Goal: Transaction & Acquisition: Purchase product/service

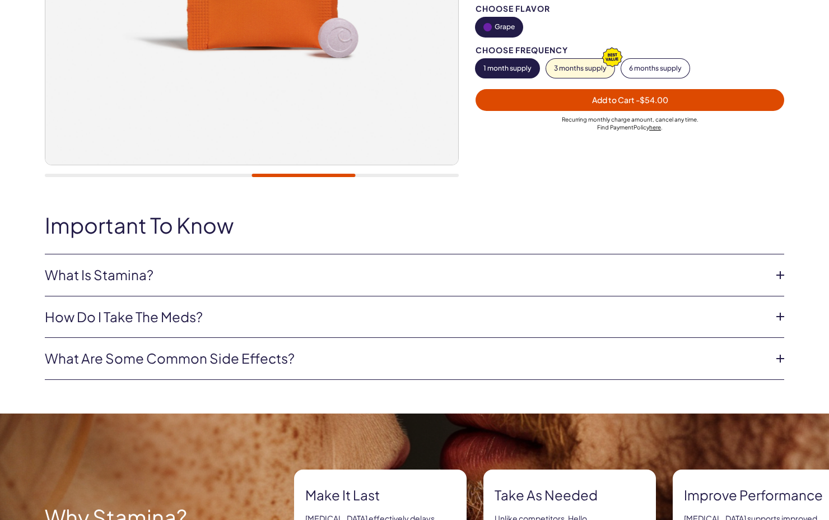
scroll to position [338, 0]
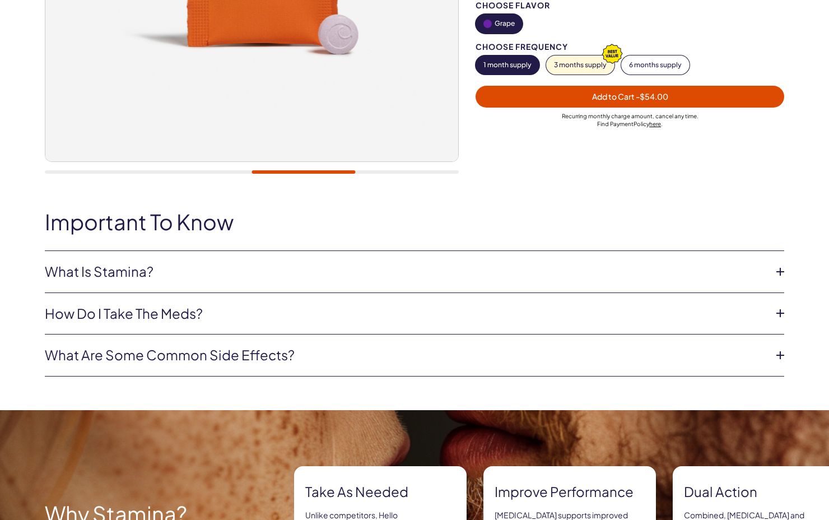
click at [775, 272] on icon at bounding box center [780, 271] width 17 height 17
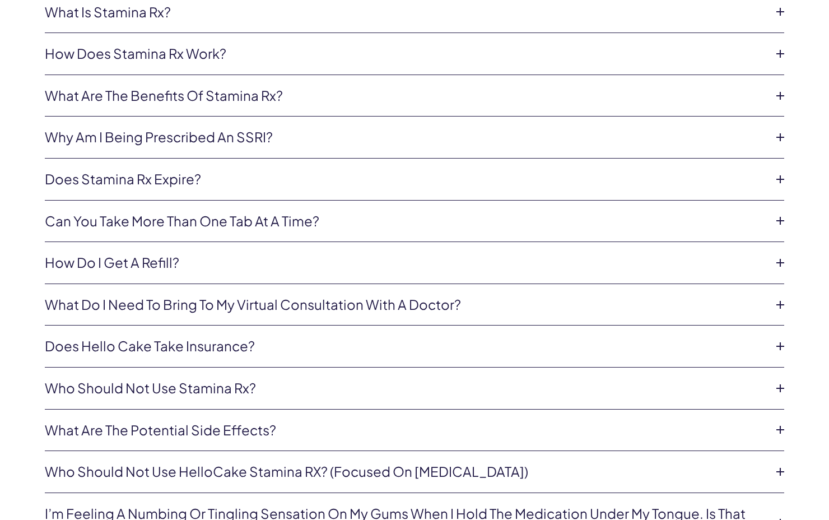
scroll to position [3439, 0]
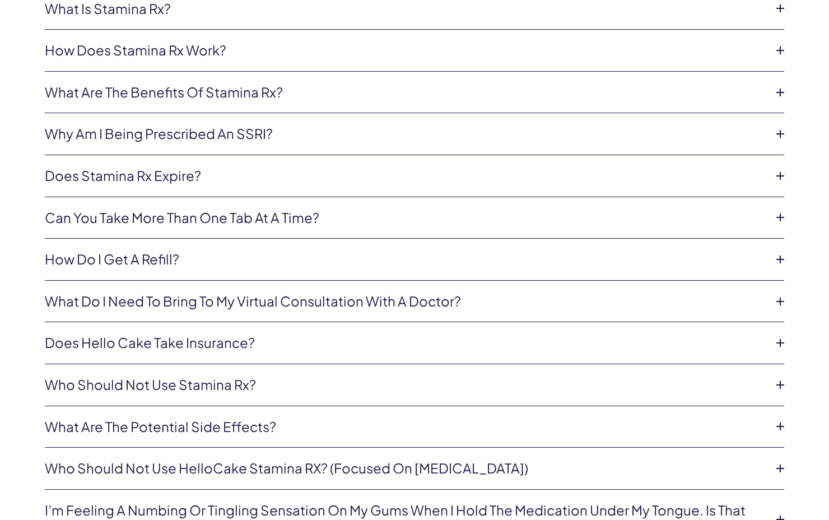
click at [782, 168] on icon at bounding box center [780, 176] width 17 height 17
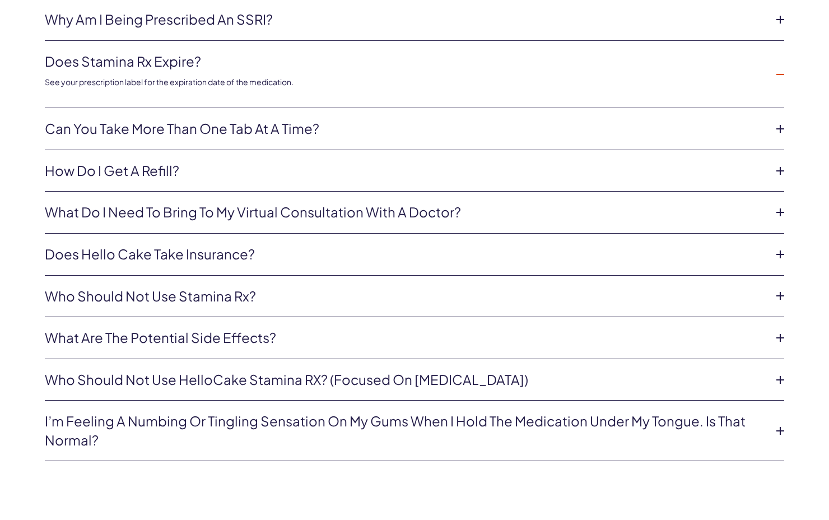
scroll to position [3555, 0]
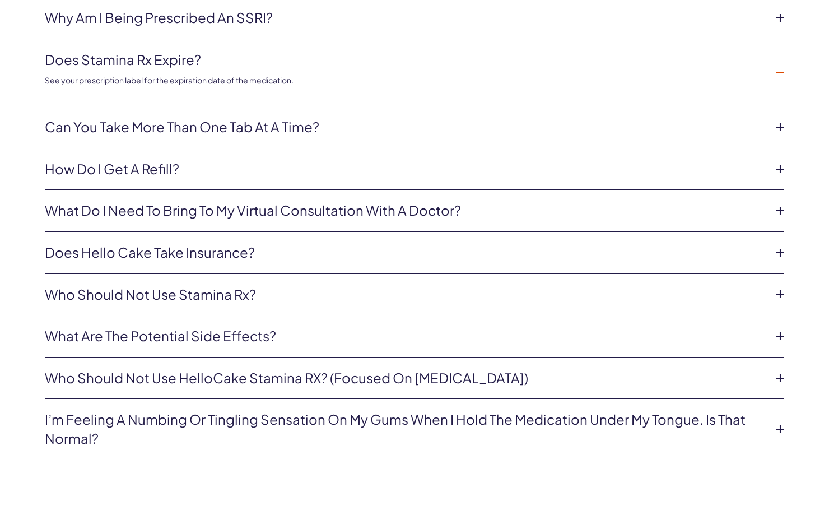
click at [784, 205] on icon at bounding box center [780, 210] width 17 height 17
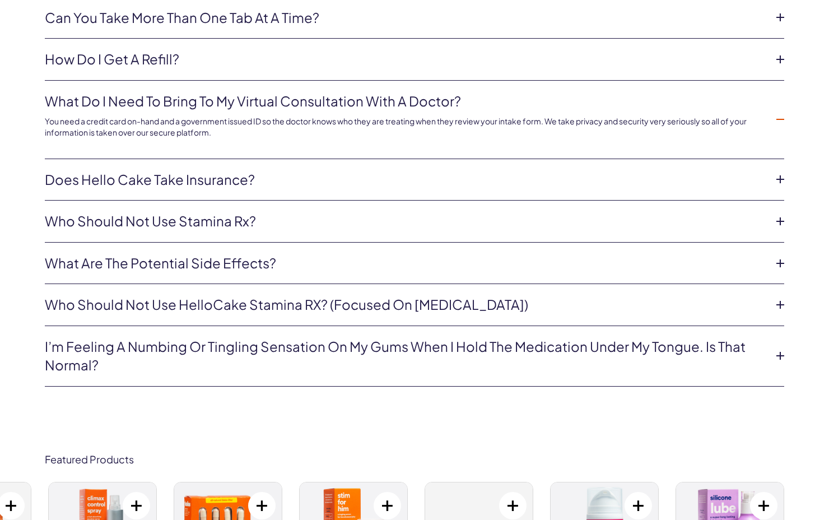
scroll to position [3641, 0]
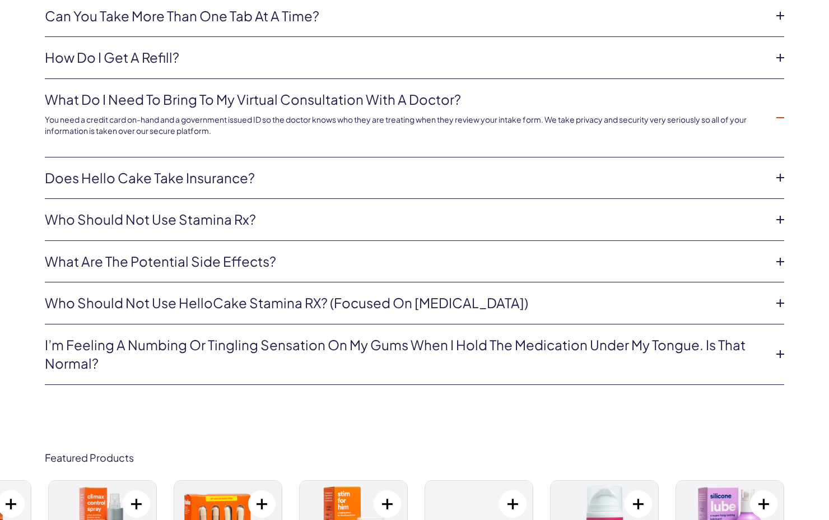
click at [780, 349] on icon at bounding box center [780, 354] width 17 height 17
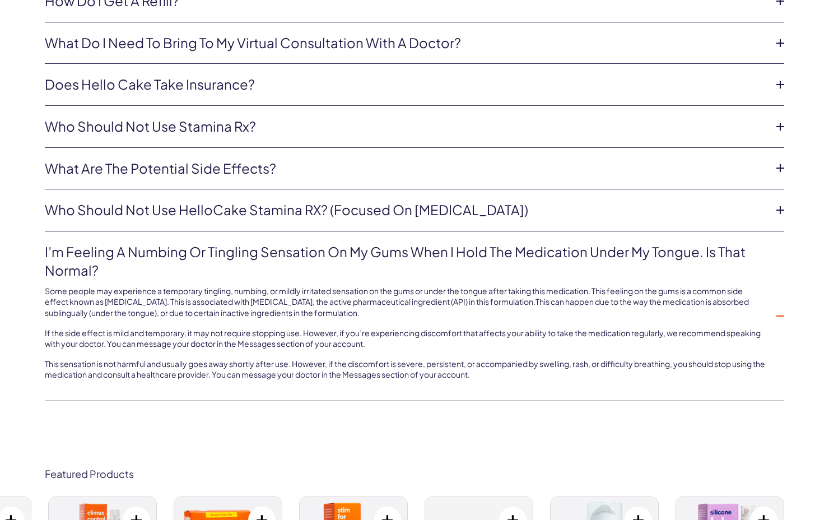
scroll to position [3698, 0]
click at [782, 203] on icon at bounding box center [780, 209] width 17 height 17
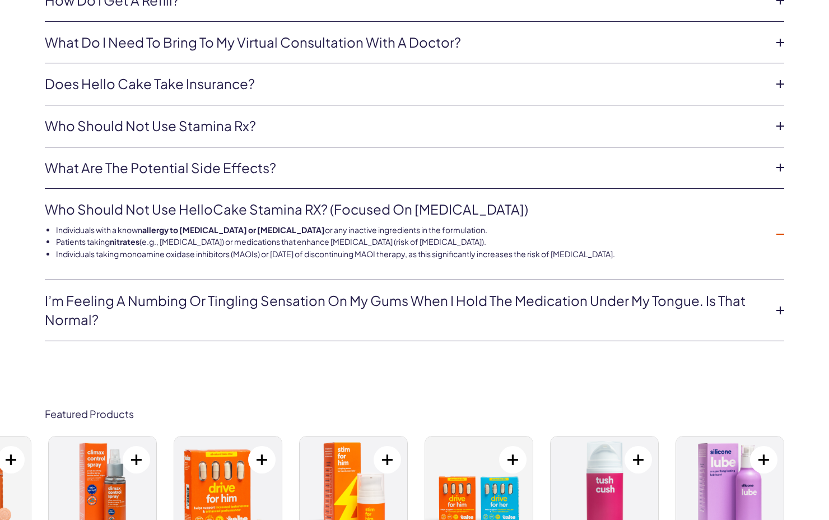
click at [783, 159] on icon at bounding box center [780, 167] width 17 height 17
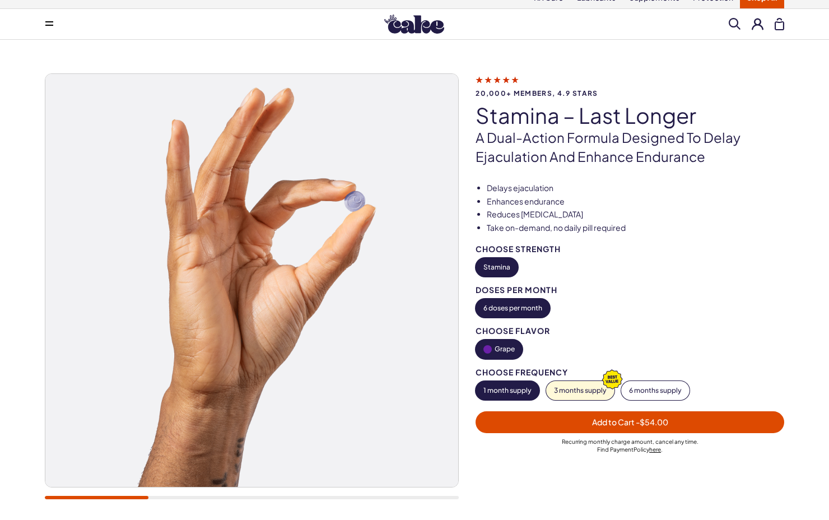
scroll to position [0, 0]
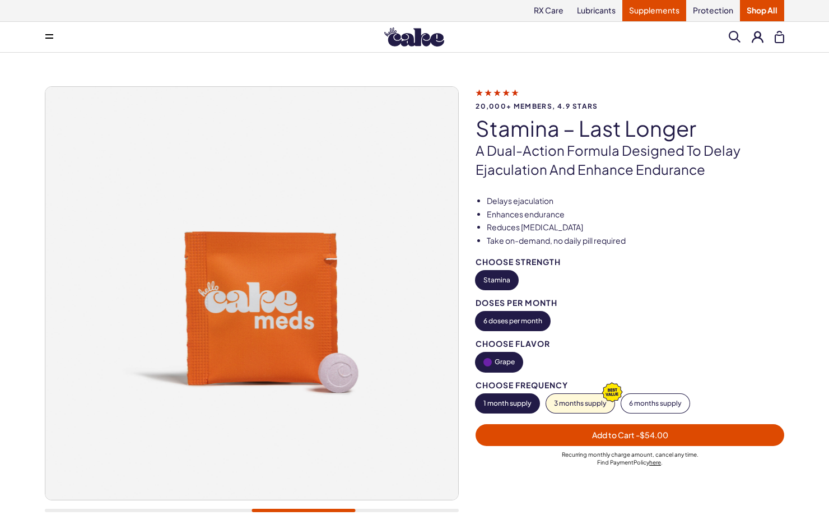
click at [654, 8] on link "Supplements" at bounding box center [655, 10] width 64 height 21
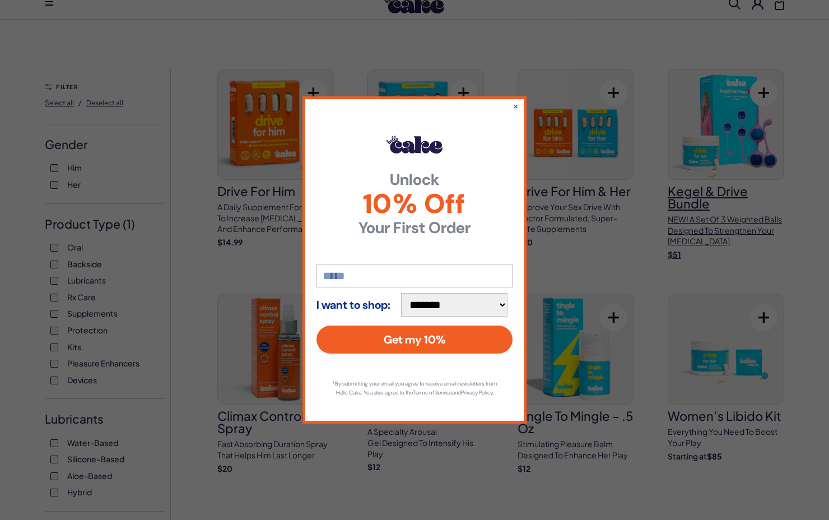
scroll to position [35, 0]
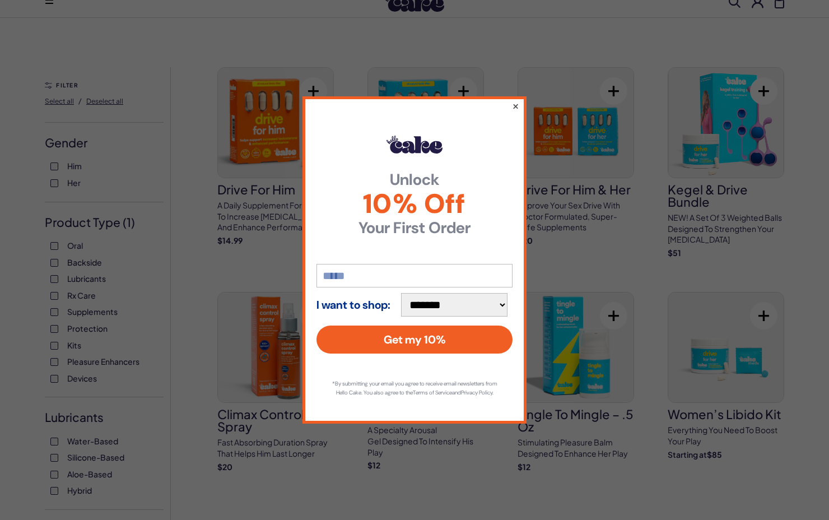
click at [518, 99] on button "×" at bounding box center [515, 105] width 7 height 13
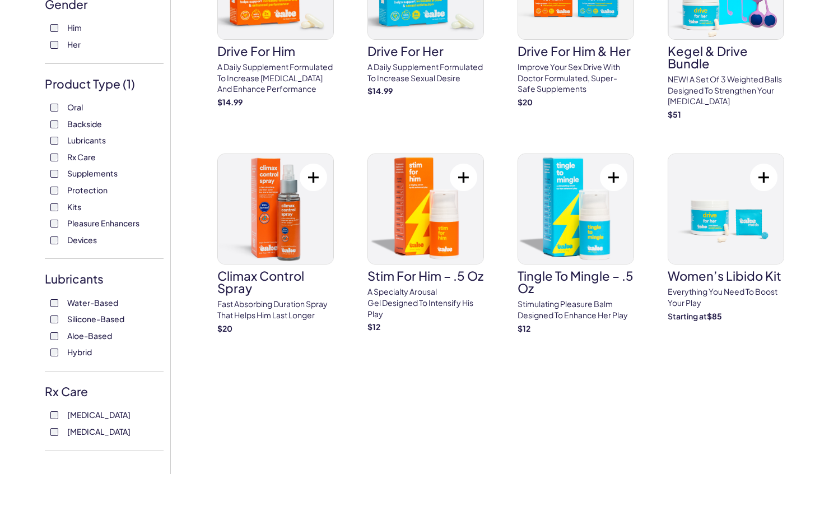
scroll to position [165, 0]
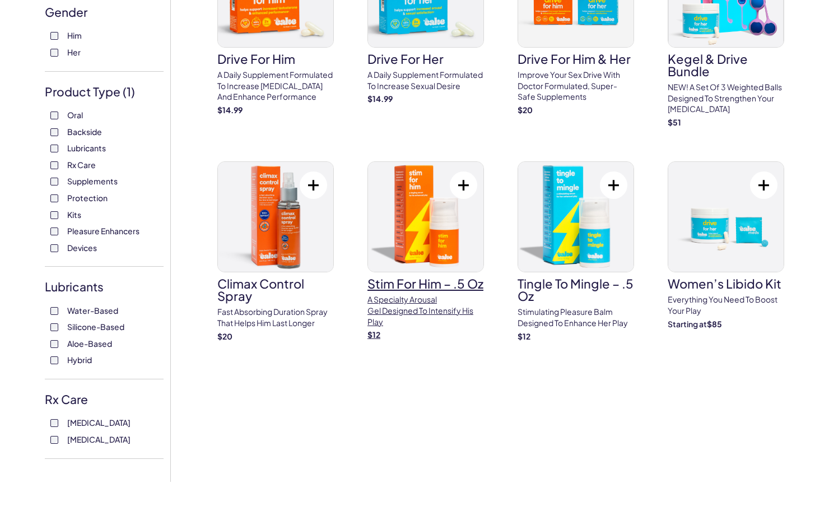
click at [454, 205] on img at bounding box center [425, 217] width 115 height 110
